Goal: Task Accomplishment & Management: Use online tool/utility

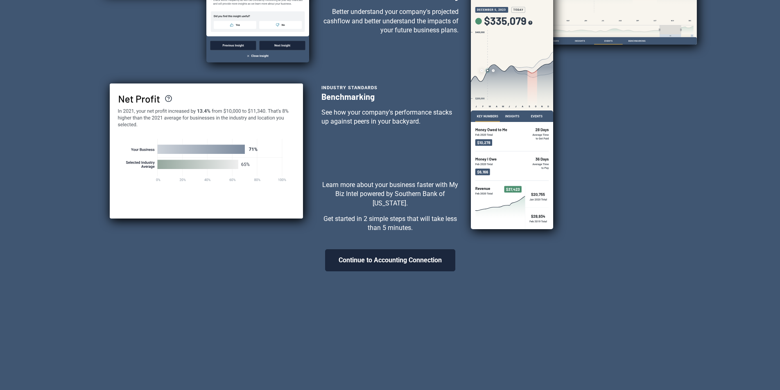
scroll to position [205, 0]
click at [368, 268] on button "Continue to Accounting Connection" at bounding box center [390, 260] width 130 height 22
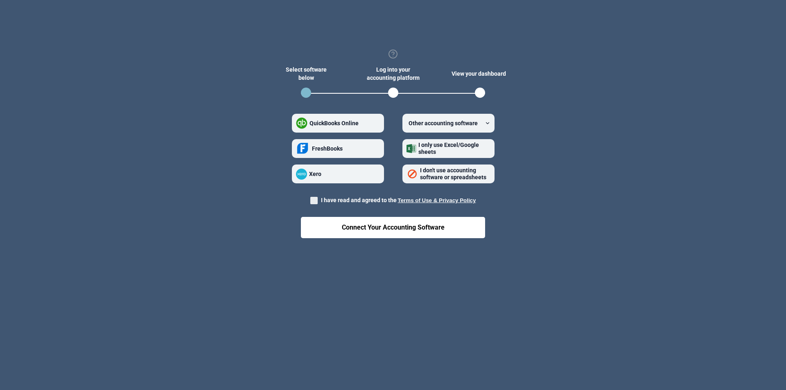
click at [341, 123] on span "QuickBooks Online" at bounding box center [334, 123] width 49 height 7
click at [296, 123] on Online "QuickBooks Online" at bounding box center [296, 123] width 0 height 0
radio Online "true"
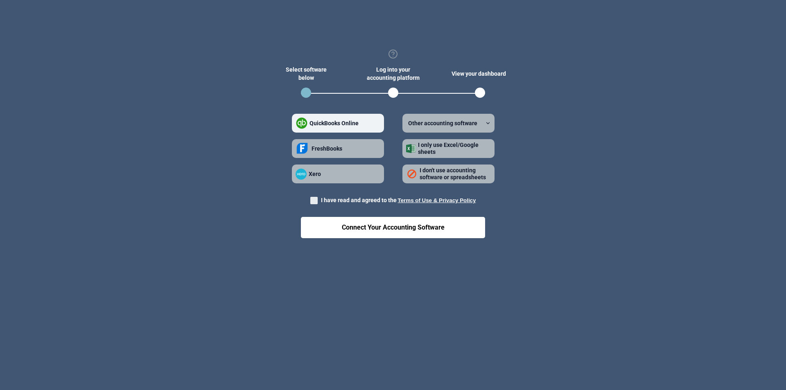
click at [316, 199] on span at bounding box center [313, 200] width 7 height 7
click at [311, 199] on input "I have read and agreed to the Terms of Use & Privacy Policy" at bounding box center [310, 198] width 0 height 0
checkbox input "true"
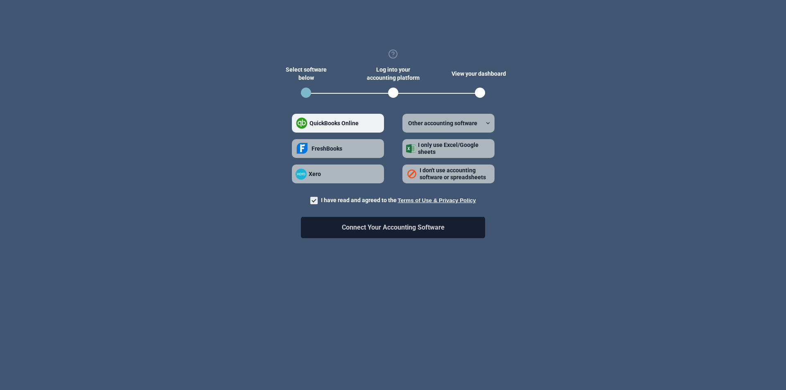
click at [355, 228] on button "Connect Your Accounting Software" at bounding box center [393, 227] width 184 height 21
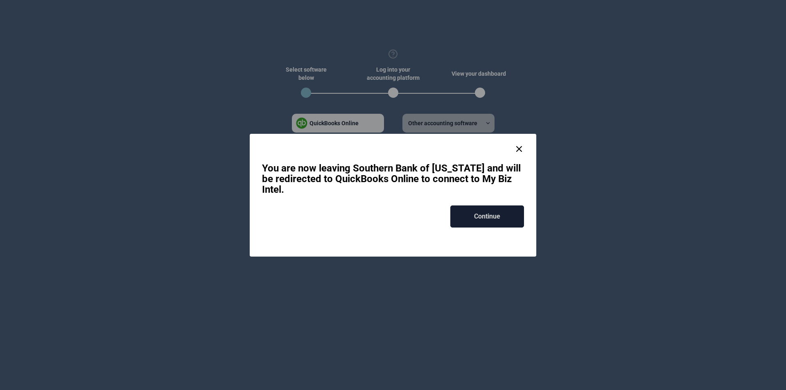
click at [502, 216] on button "Continue" at bounding box center [487, 217] width 74 height 22
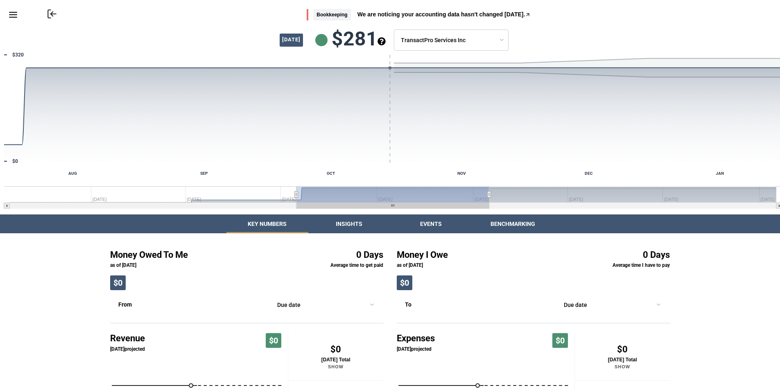
click at [14, 14] on icon "Menu" at bounding box center [13, 15] width 10 height 10
click at [516, 42] on body "Skip to main content Return to Online Banking Bookkeeping We are noticing your …" at bounding box center [393, 276] width 786 height 553
click at [53, 11] on icon at bounding box center [52, 14] width 11 height 11
click at [348, 226] on button "Insights" at bounding box center [349, 224] width 82 height 19
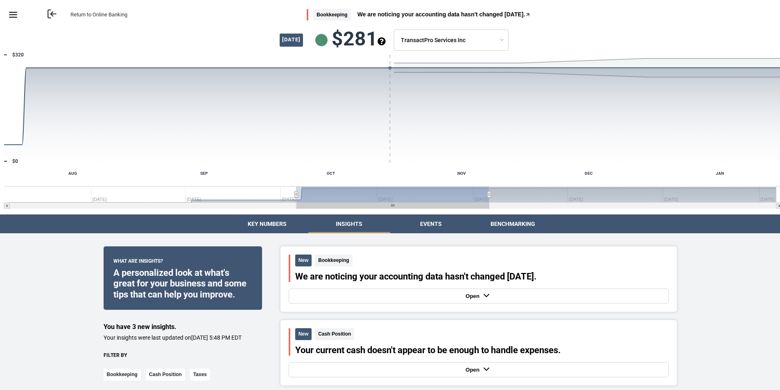
click at [50, 14] on icon at bounding box center [52, 14] width 11 height 11
